Goal: Task Accomplishment & Management: Complete application form

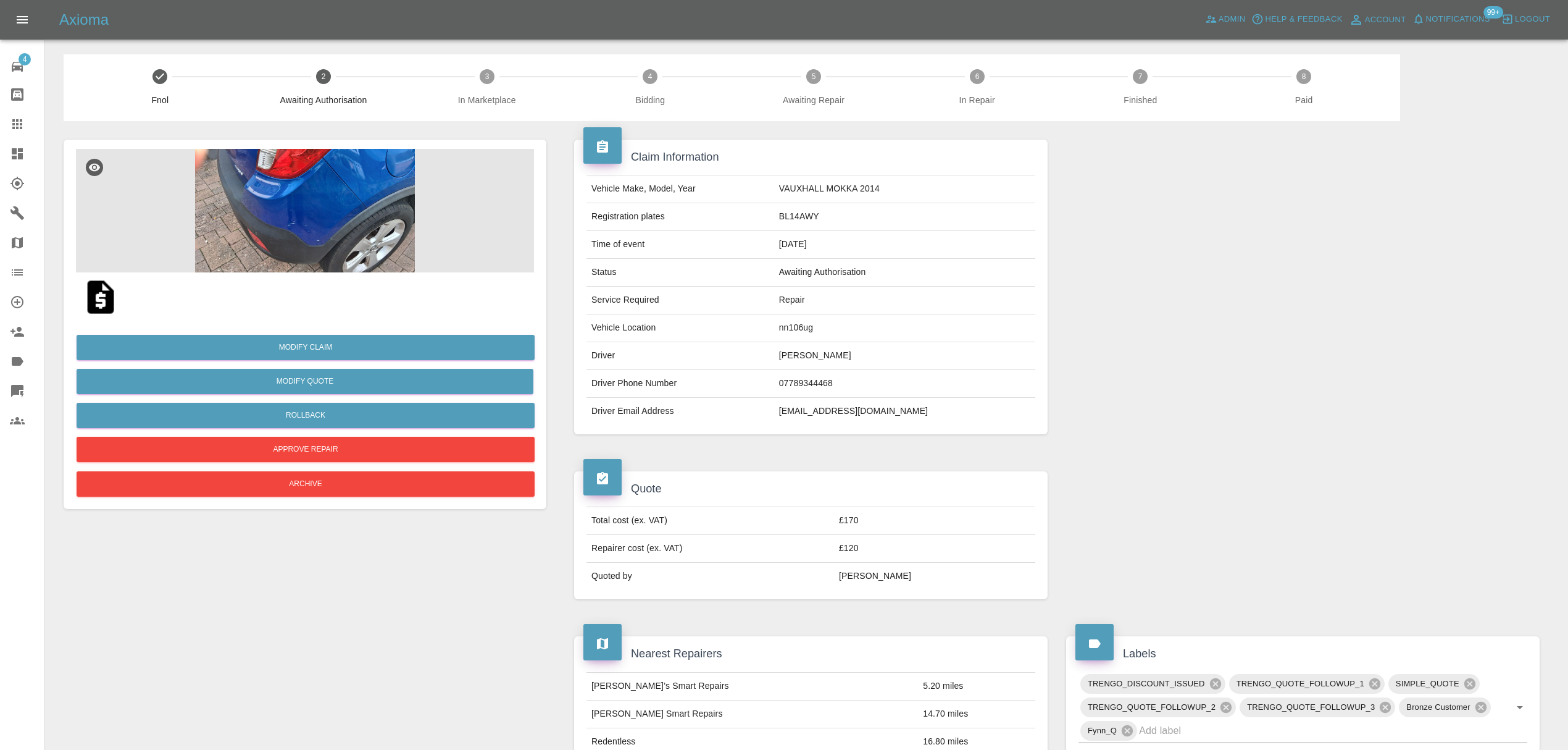
scroll to position [418, 0]
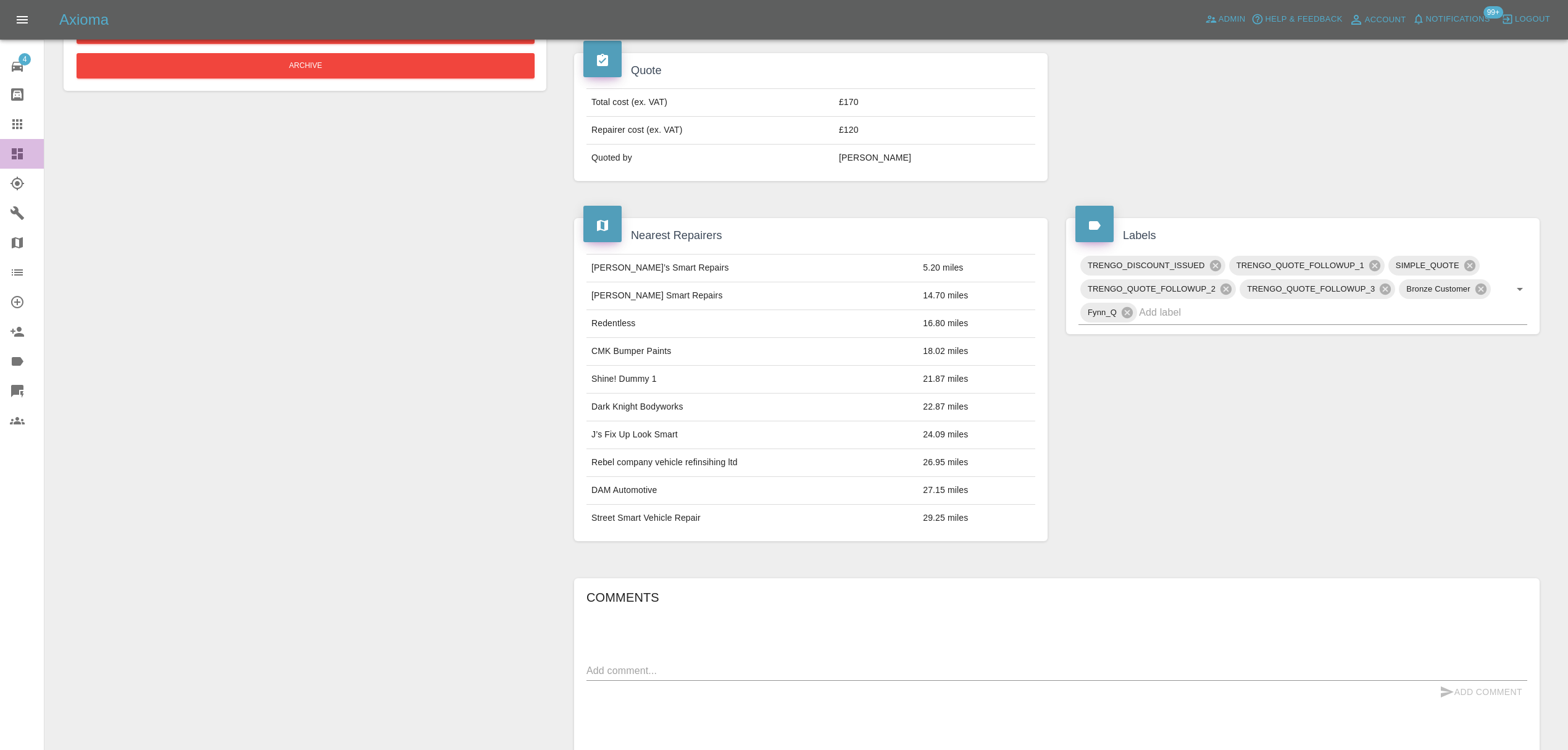
click at [13, 151] on icon at bounding box center [17, 153] width 11 height 11
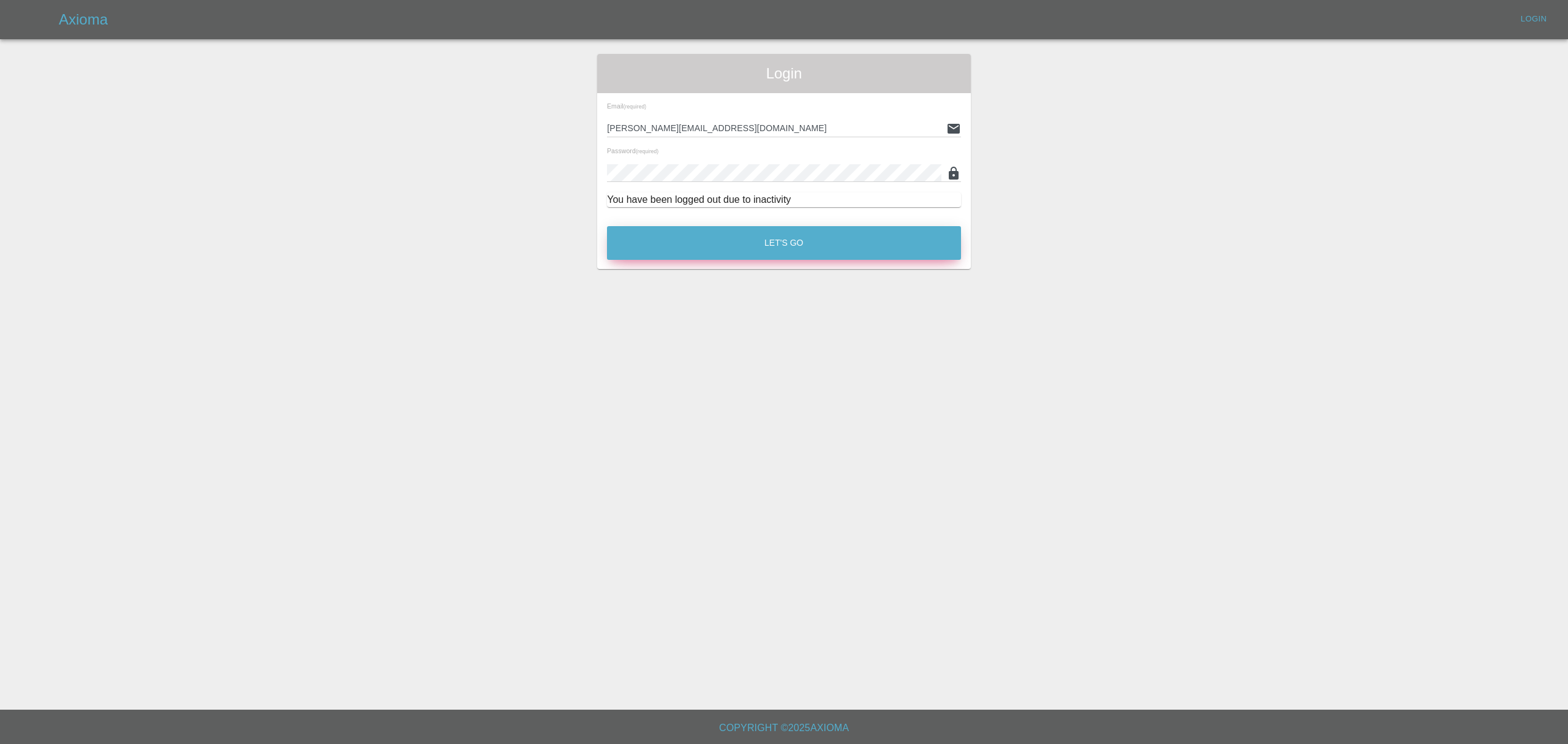
click at [688, 245] on button "Let's Go" at bounding box center [784, 243] width 354 height 34
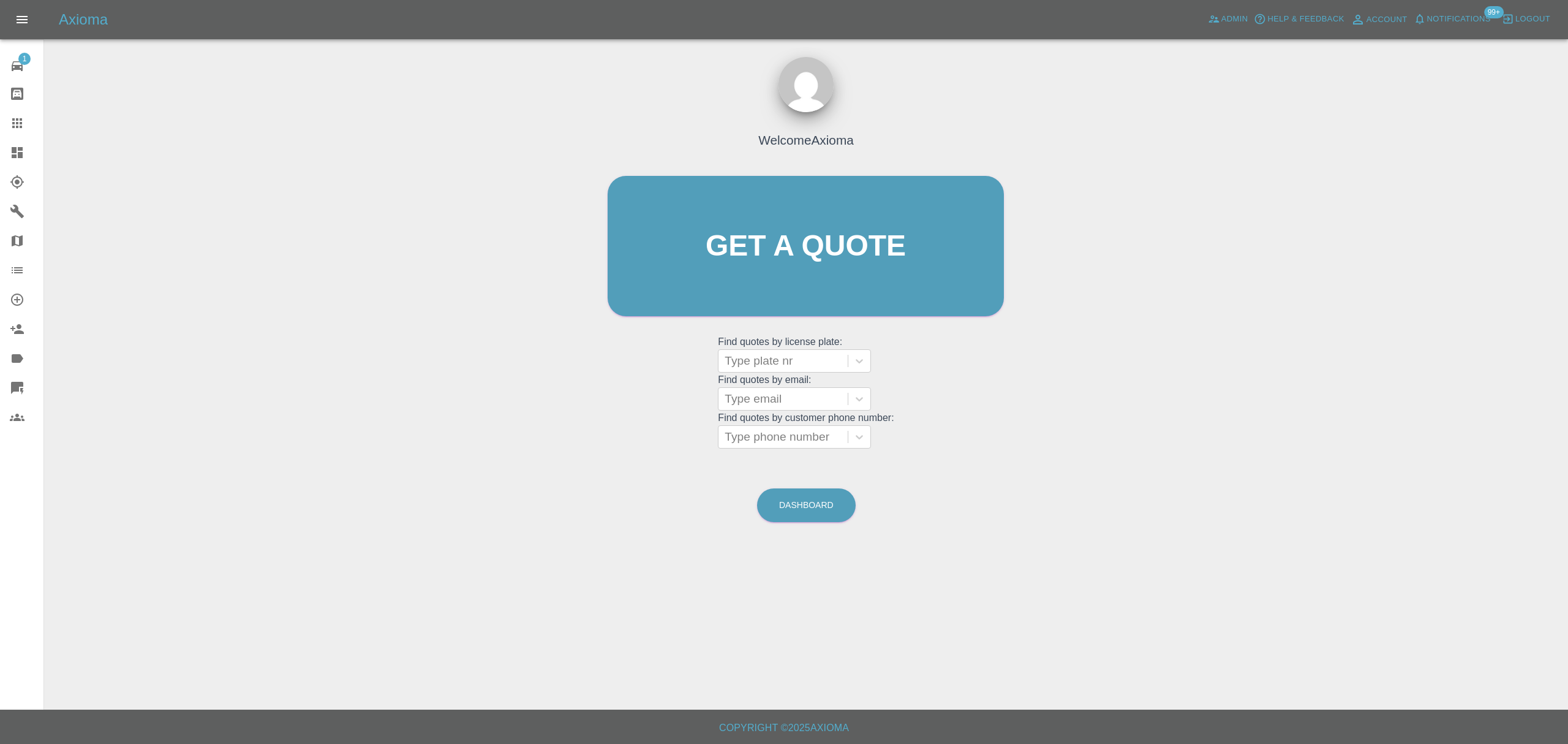
click at [13, 157] on icon at bounding box center [17, 152] width 11 height 11
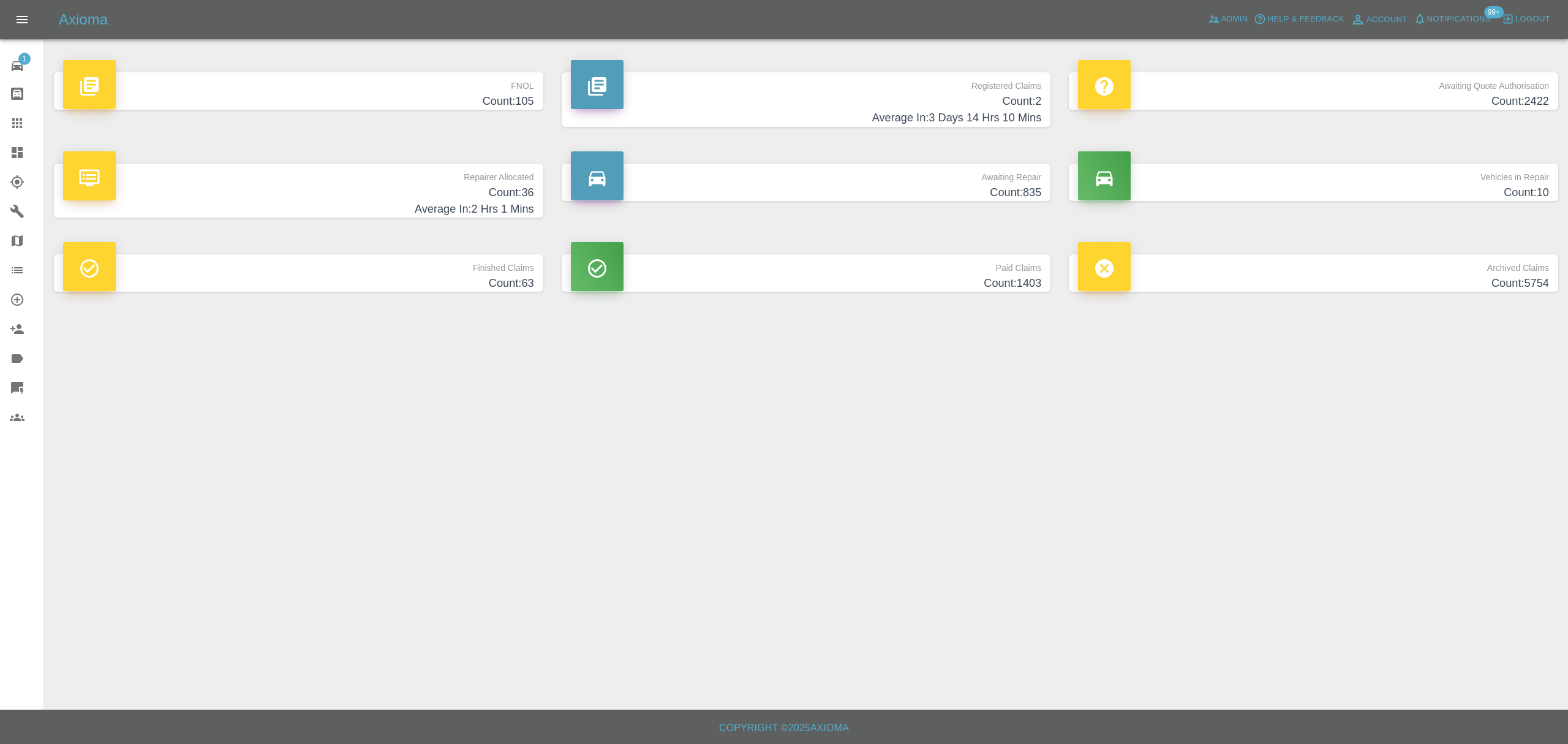
click at [433, 82] on p "FNOL" at bounding box center [298, 83] width 471 height 21
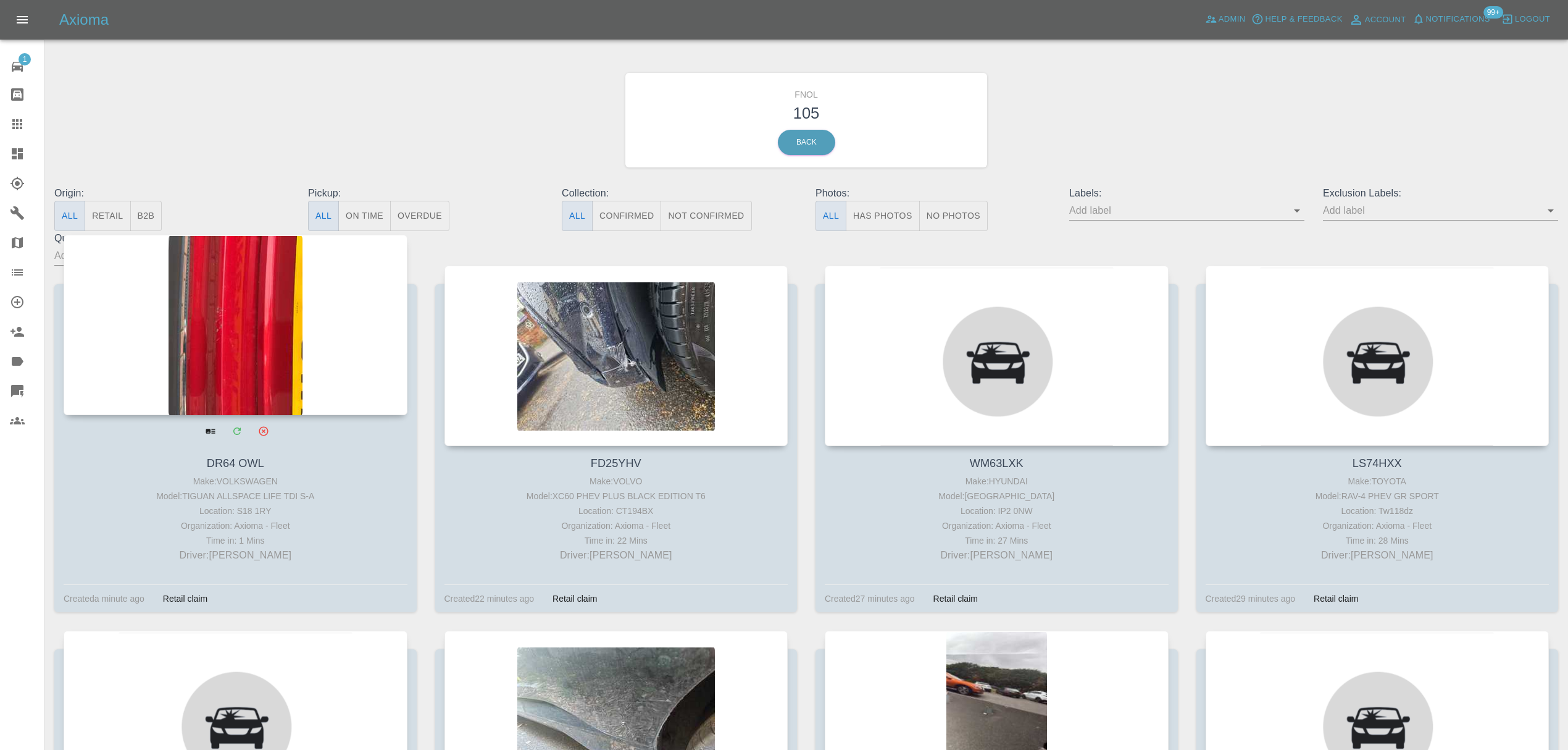
click at [272, 277] on div at bounding box center [235, 325] width 344 height 181
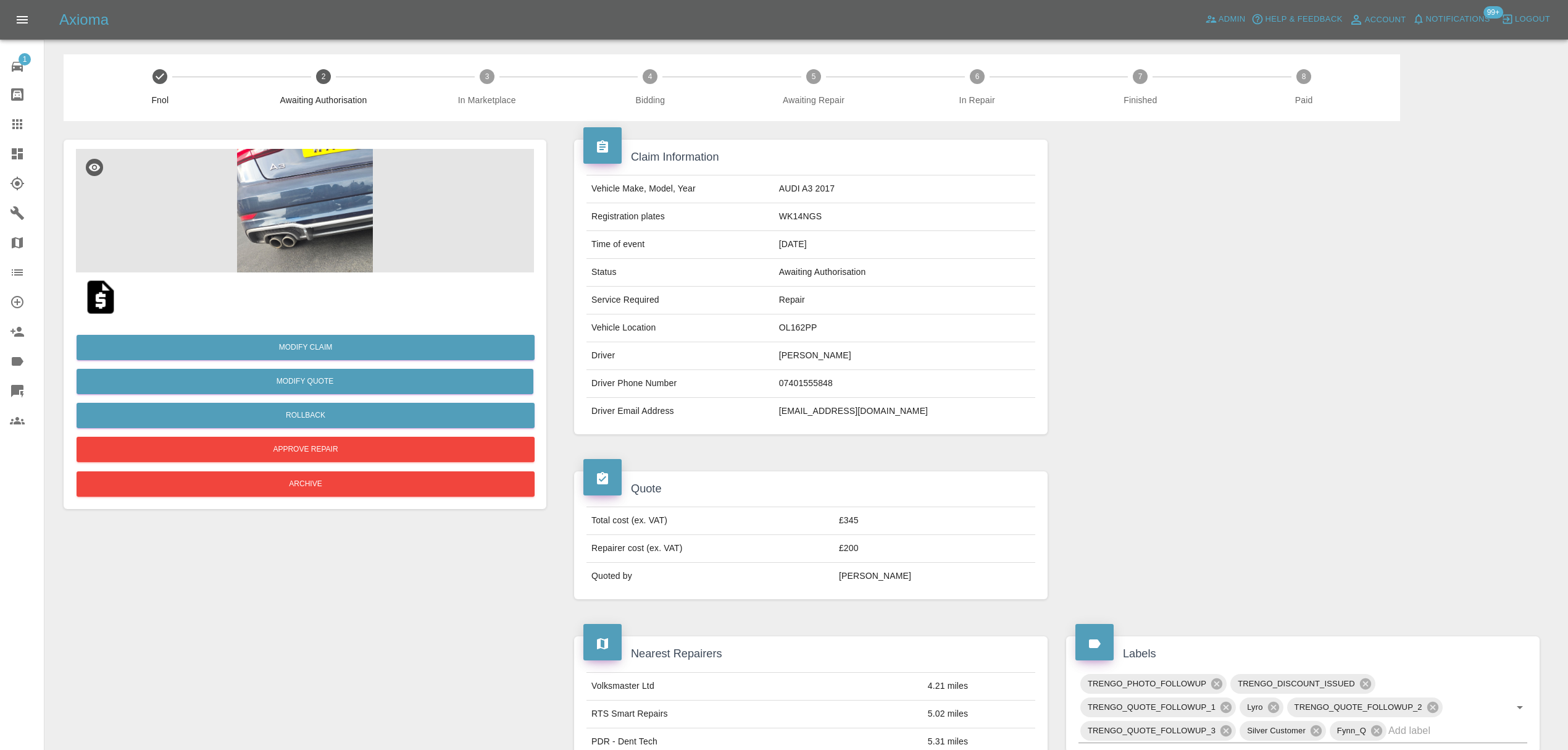
click at [329, 179] on img at bounding box center [305, 211] width 458 height 124
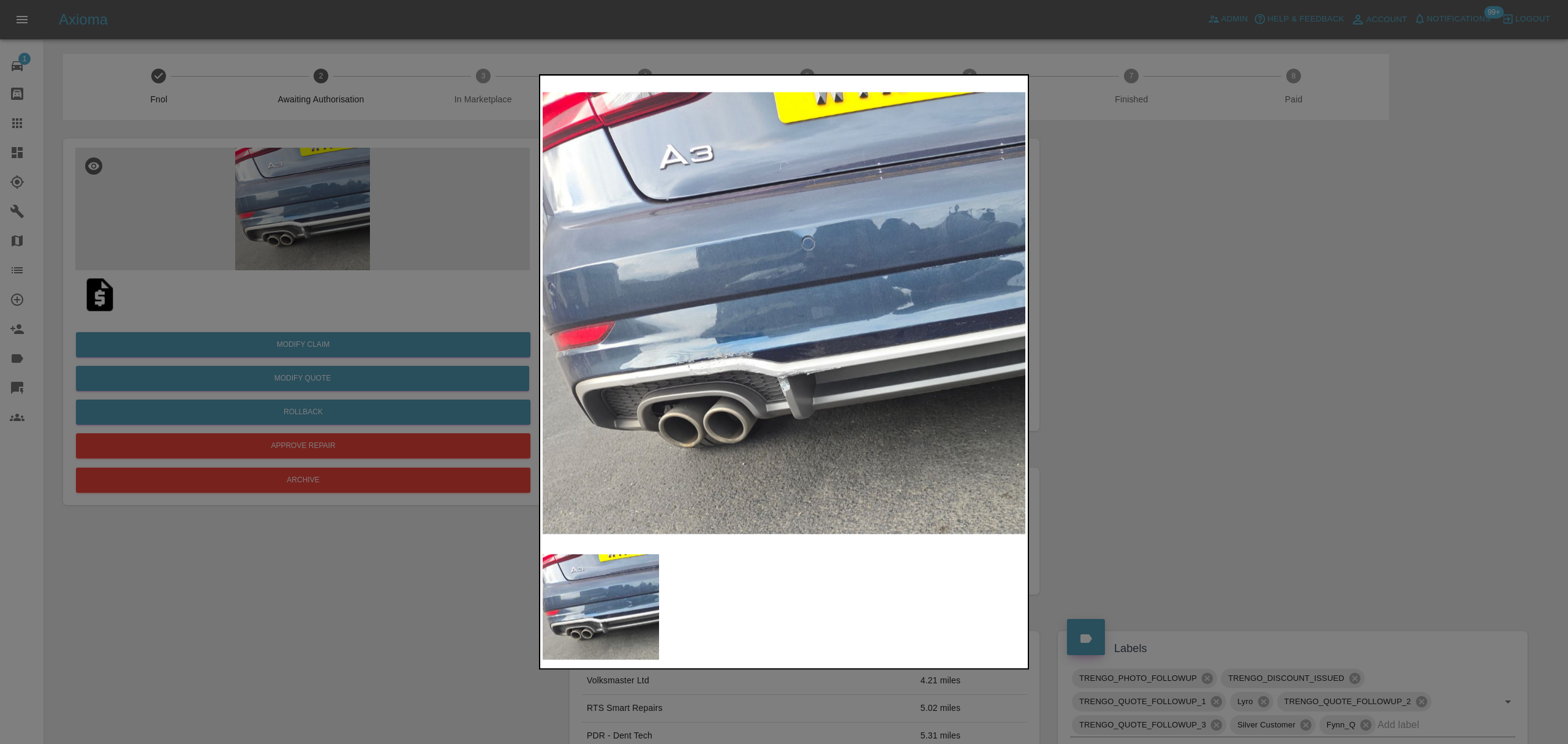
click at [1228, 297] on div at bounding box center [784, 372] width 1568 height 744
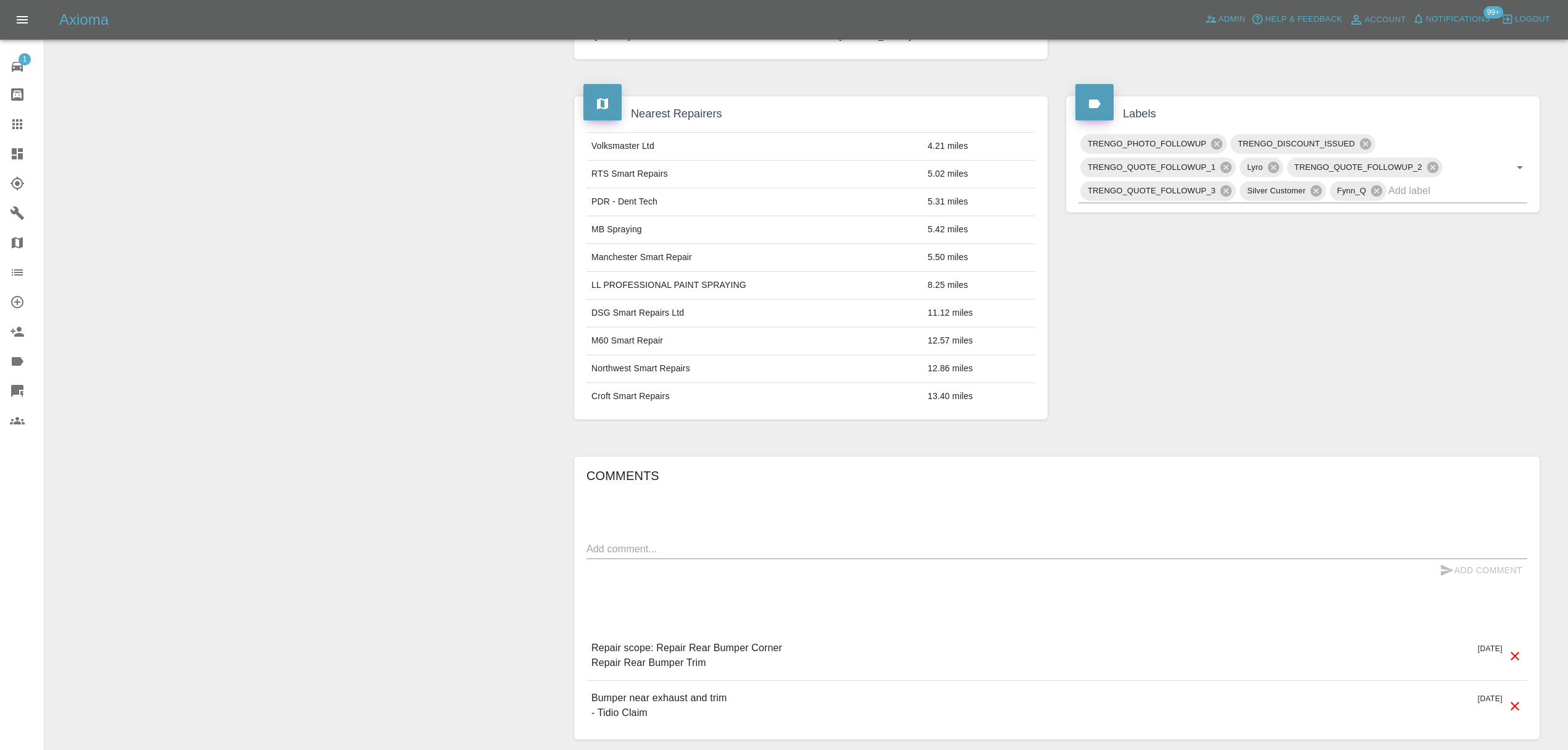
scroll to position [547, 0]
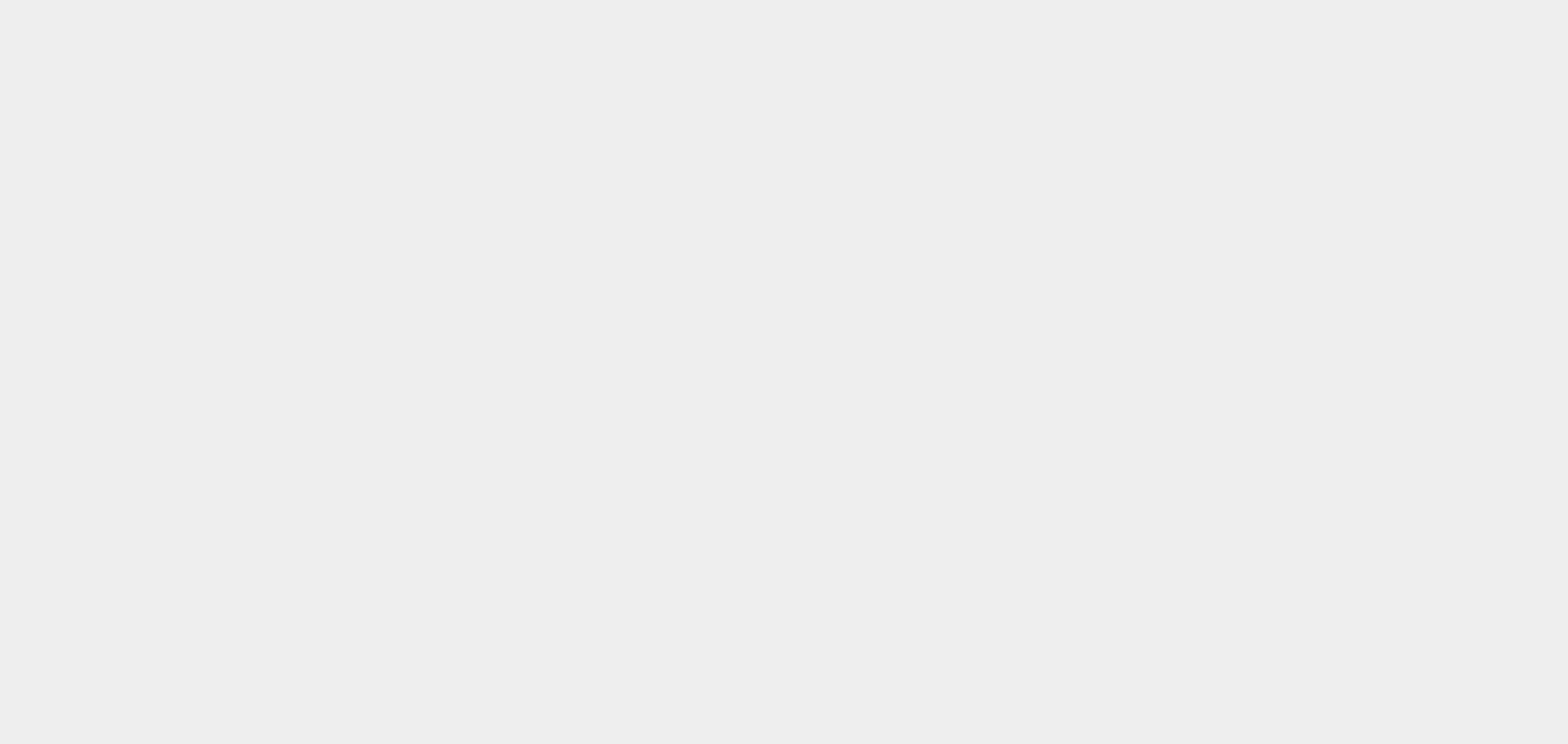
drag, startPoint x: 275, startPoint y: 69, endPoint x: 233, endPoint y: 67, distance: 42.0
click at [233, 0] on html at bounding box center [784, 0] width 1568 height 0
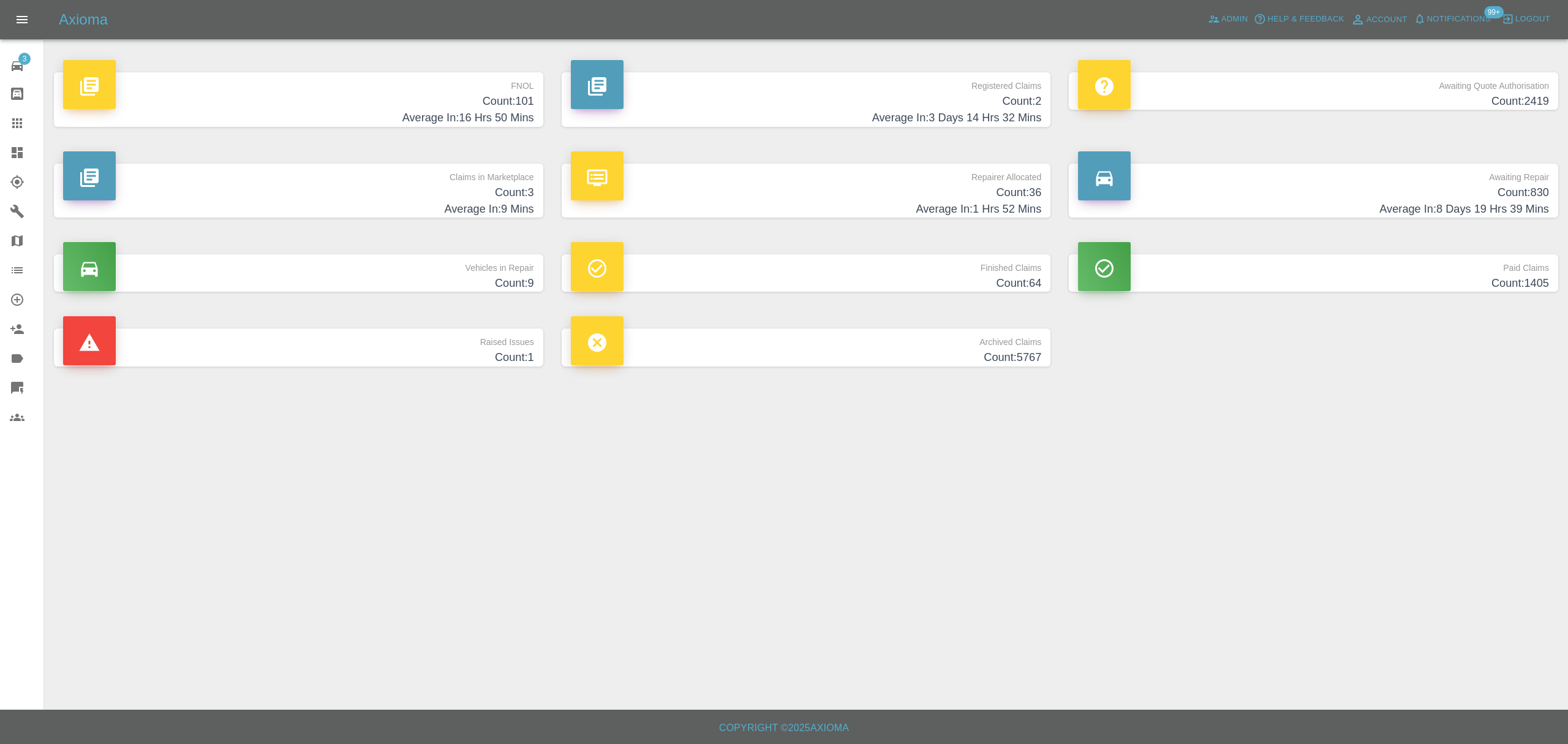
click at [17, 288] on link "Create Organization" at bounding box center [22, 300] width 44 height 29
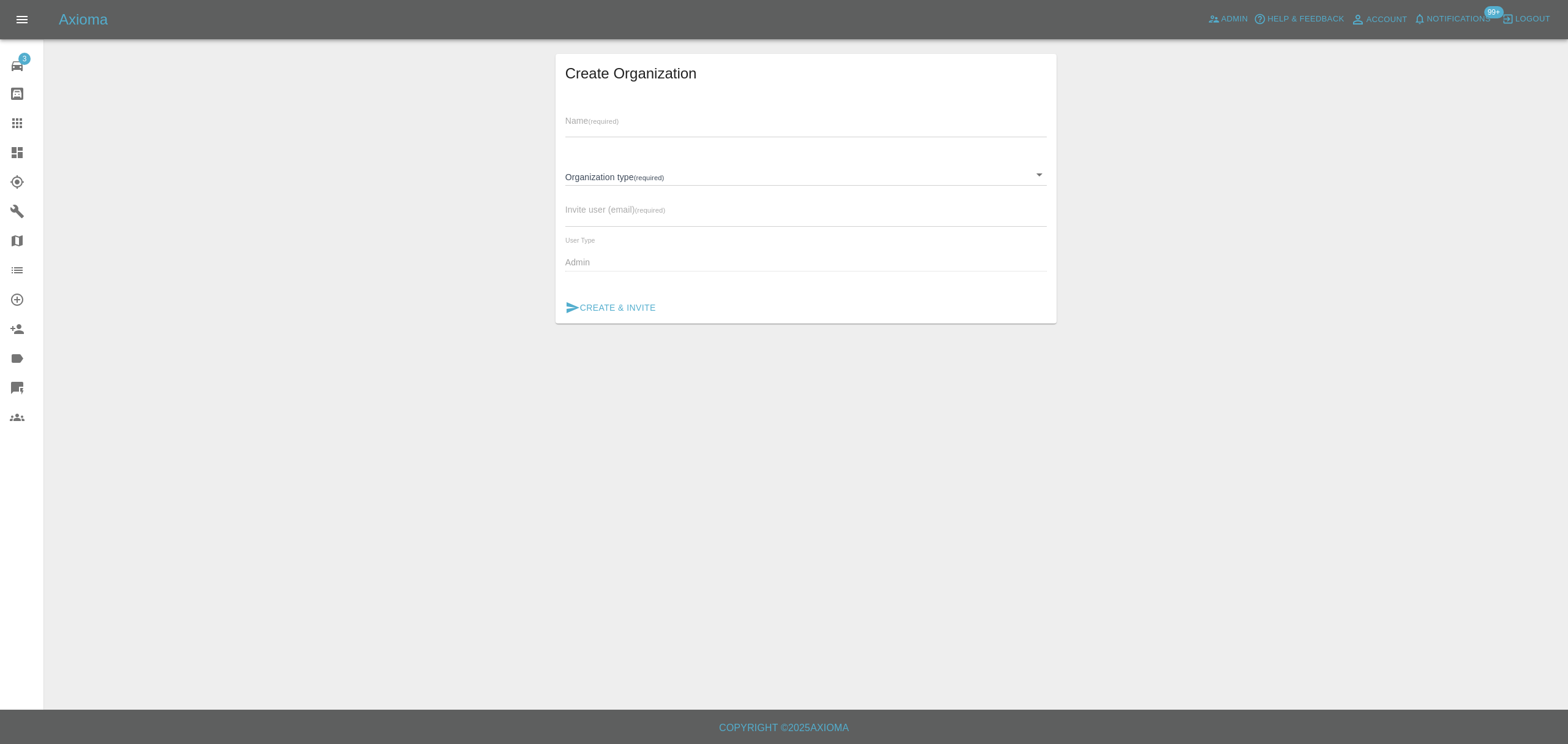
click at [610, 121] on input "text" at bounding box center [807, 128] width 482 height 18
paste input "=== LOREMIP DOLORSIT (AMETCO/ADIP ELIT) === 1261-94-29 68:79:85,248 - SEDD - Ei…"
type input "=== LOREMIP DOLORSIT (AMETCO/ADIP ELIT) === 1261-94-29 68:79:85,248 - SEDD - Ei…"
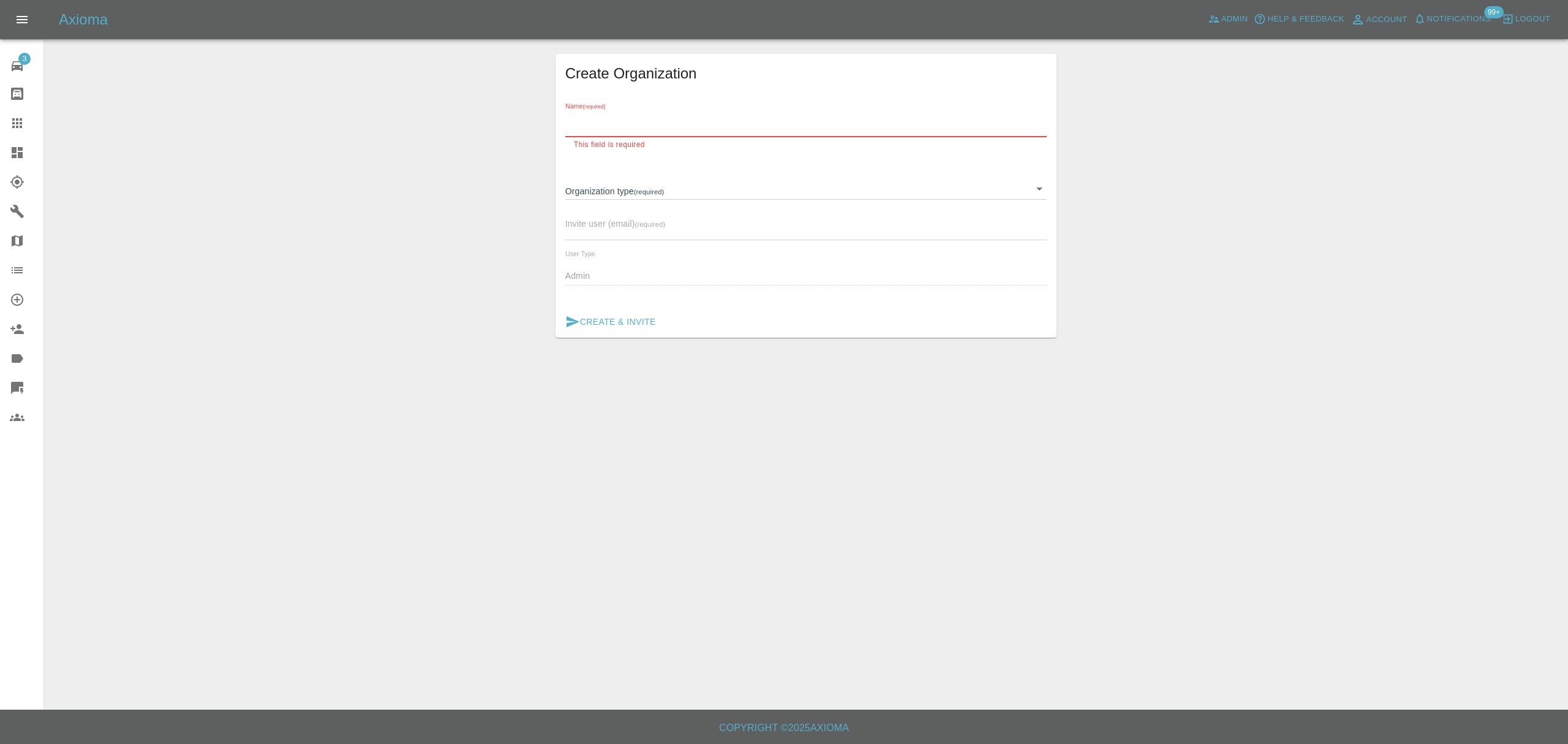
paste input "NEW WORK PROVIDER Funeral Partners"
type input "Funeral Partners"
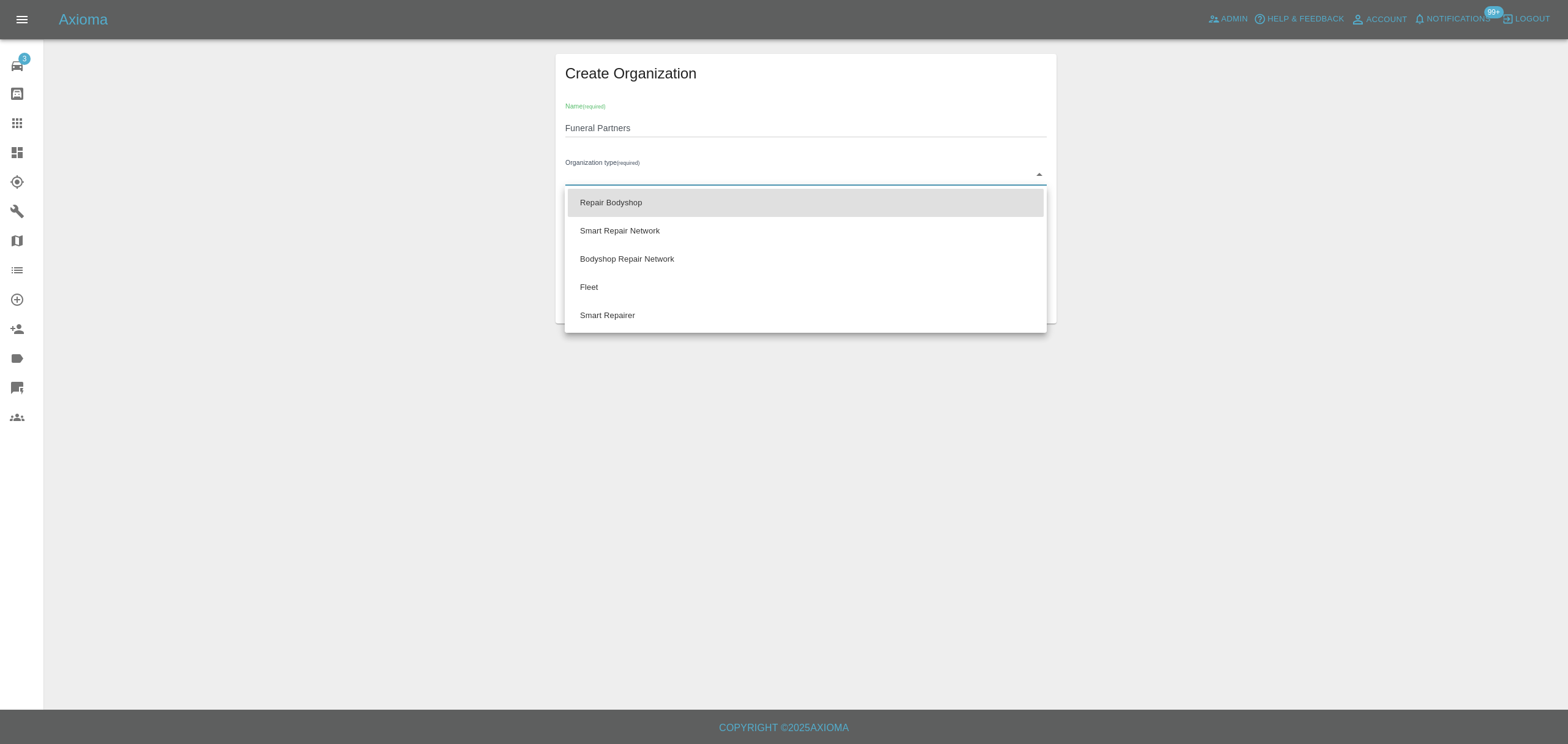
click at [775, 172] on body "Axioma Admin Help & Feedback Account Notifications 99+ Logout 3 Repair home Bod…" at bounding box center [784, 372] width 1568 height 744
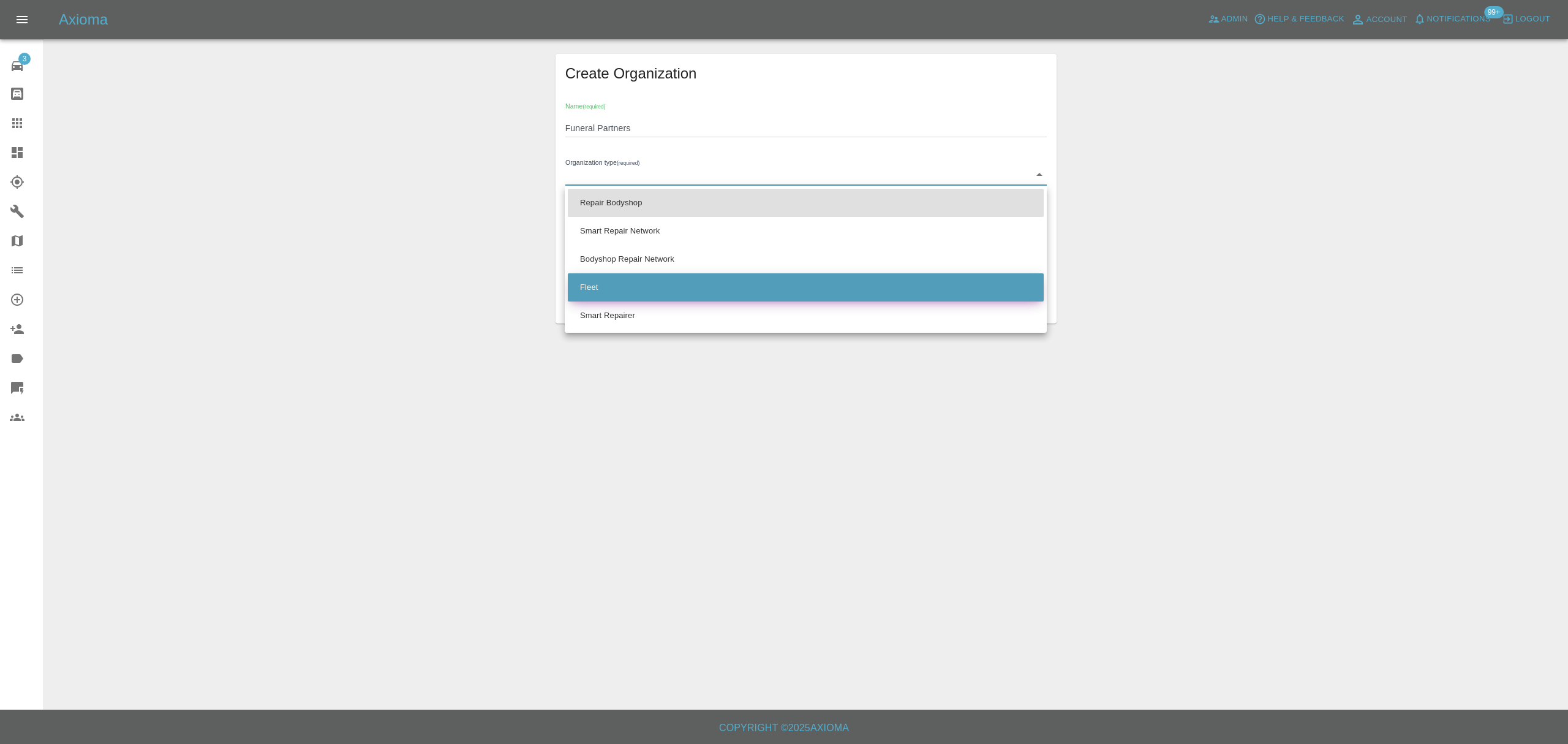
click at [747, 279] on li "Fleet" at bounding box center [805, 287] width 476 height 29
type input "FLEET"
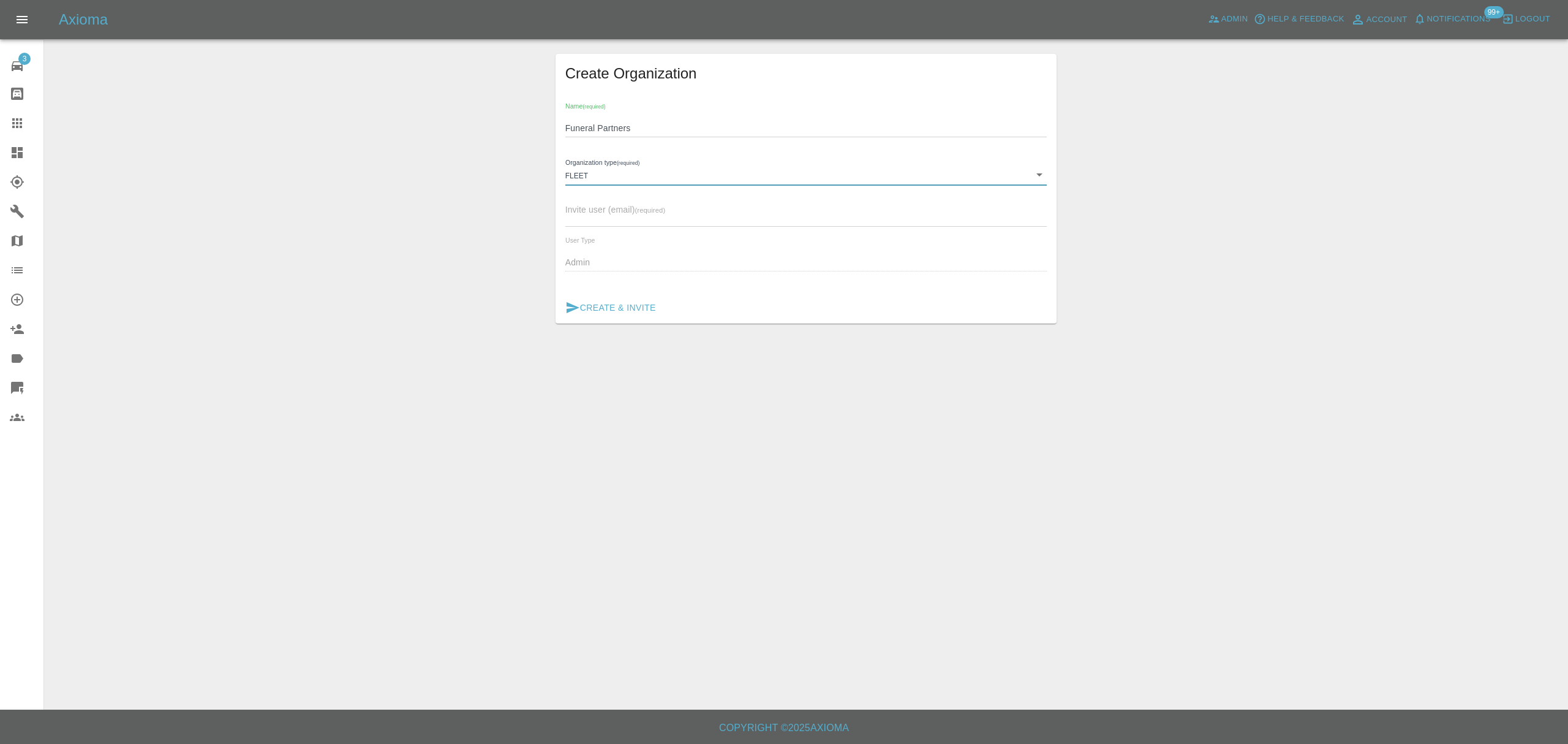
click at [677, 221] on input "text" at bounding box center [807, 217] width 482 height 18
type input "[EMAIL_ADDRESS][DOMAIN_NAME]"
click at [620, 311] on button "Create & Invite" at bounding box center [610, 308] width 100 height 23
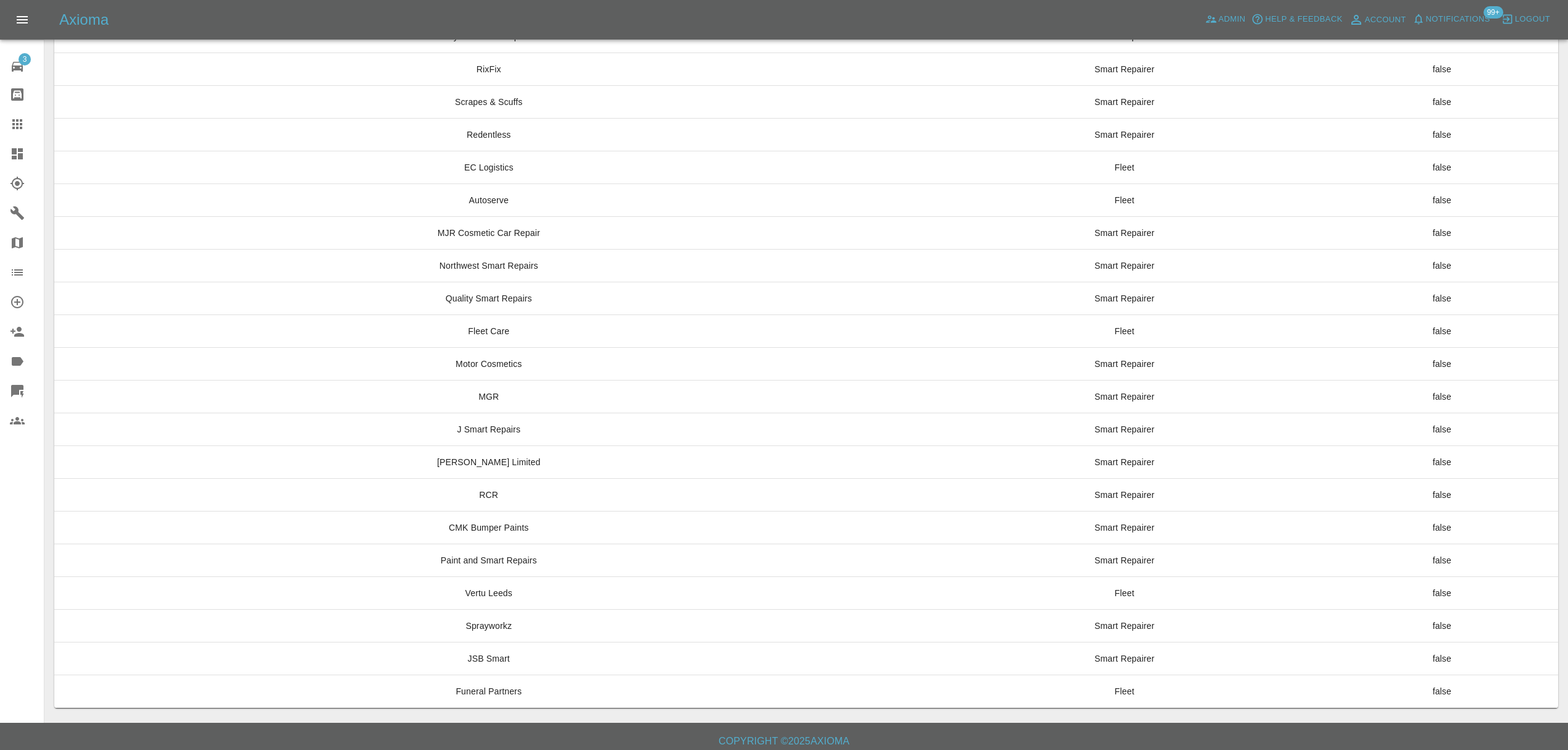
scroll to position [9312, 0]
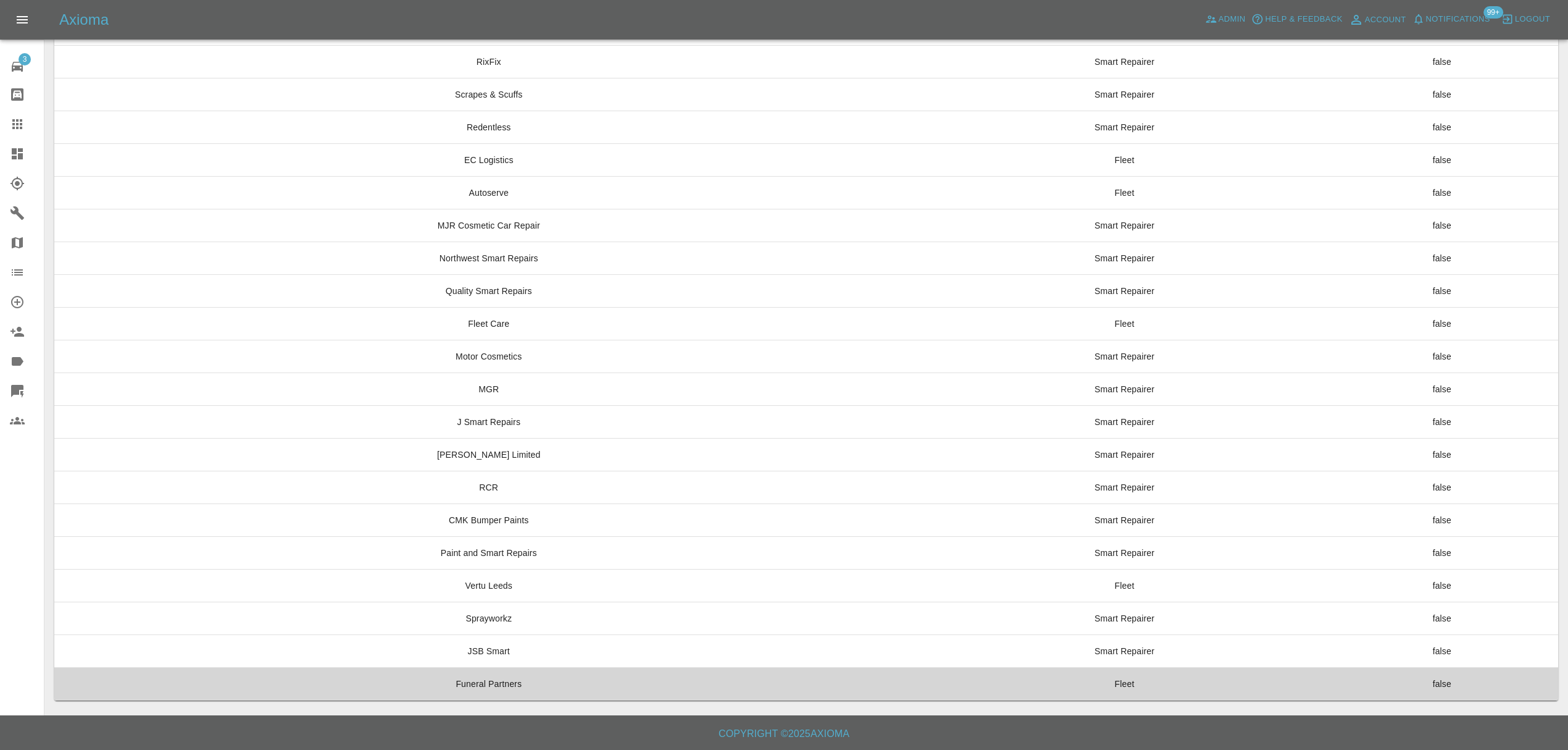
click at [473, 687] on td "Funeral Partners" at bounding box center [489, 684] width 869 height 32
